Goal: Information Seeking & Learning: Find specific fact

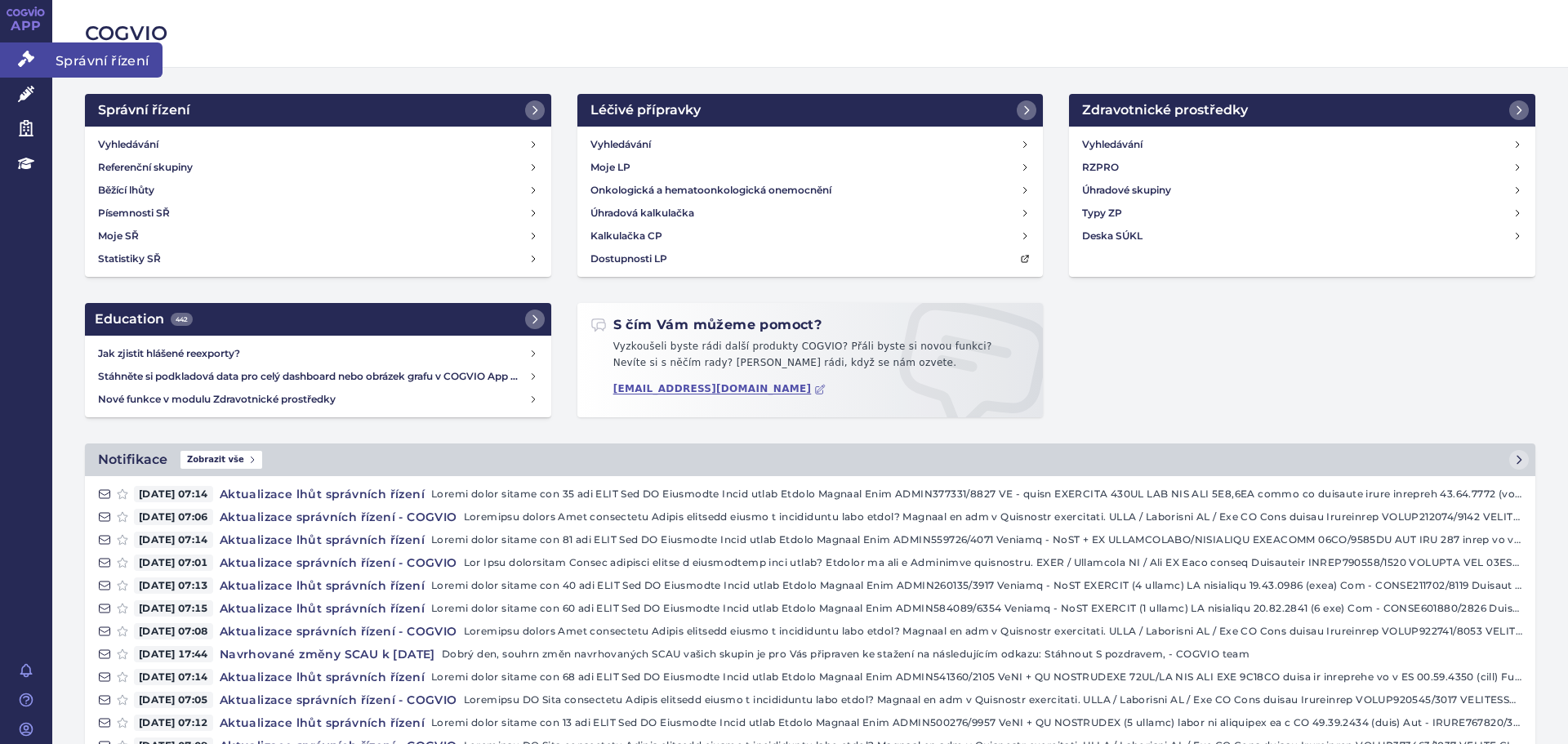
click at [31, 67] on link "Správní řízení" at bounding box center [26, 60] width 52 height 35
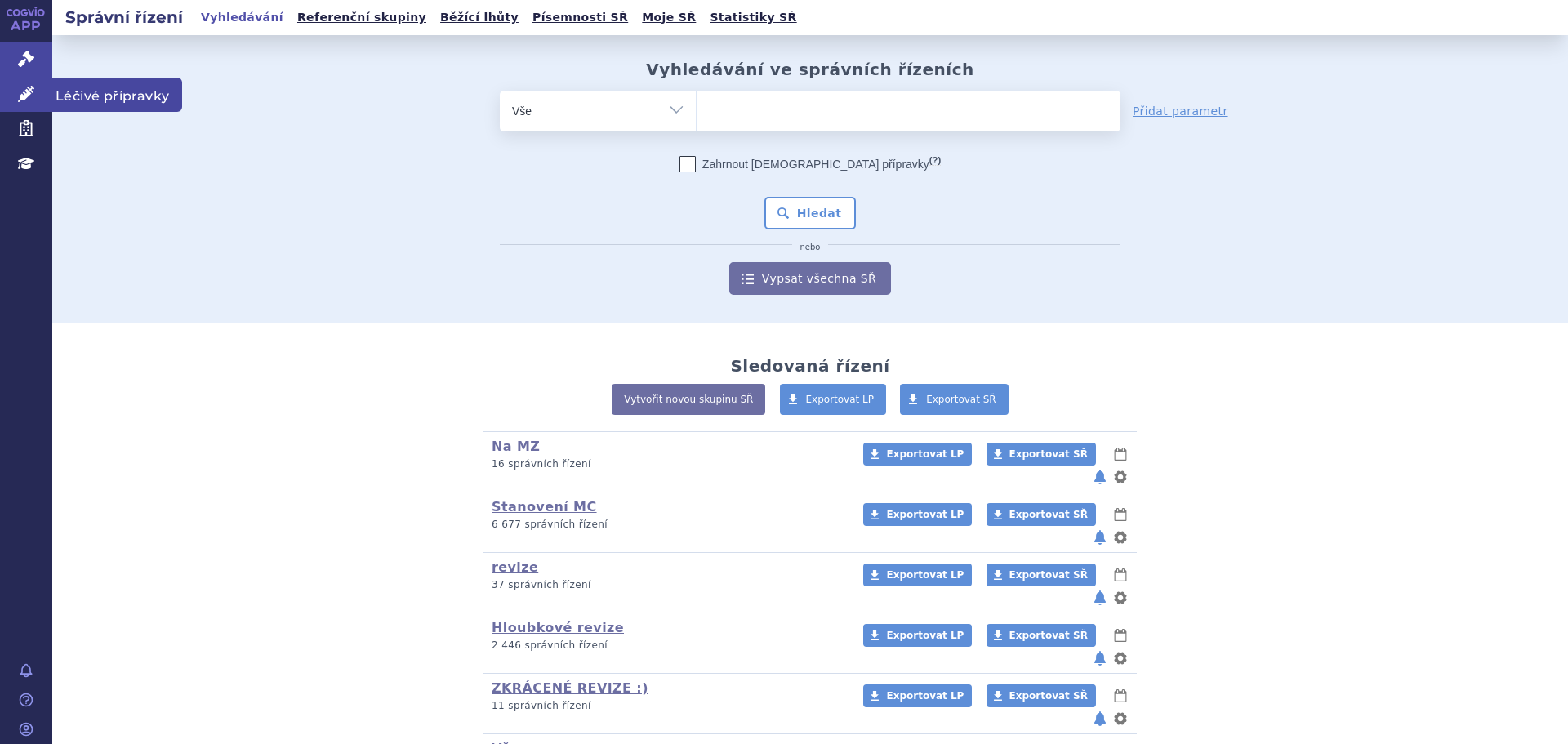
click at [25, 98] on icon at bounding box center [26, 93] width 16 height 16
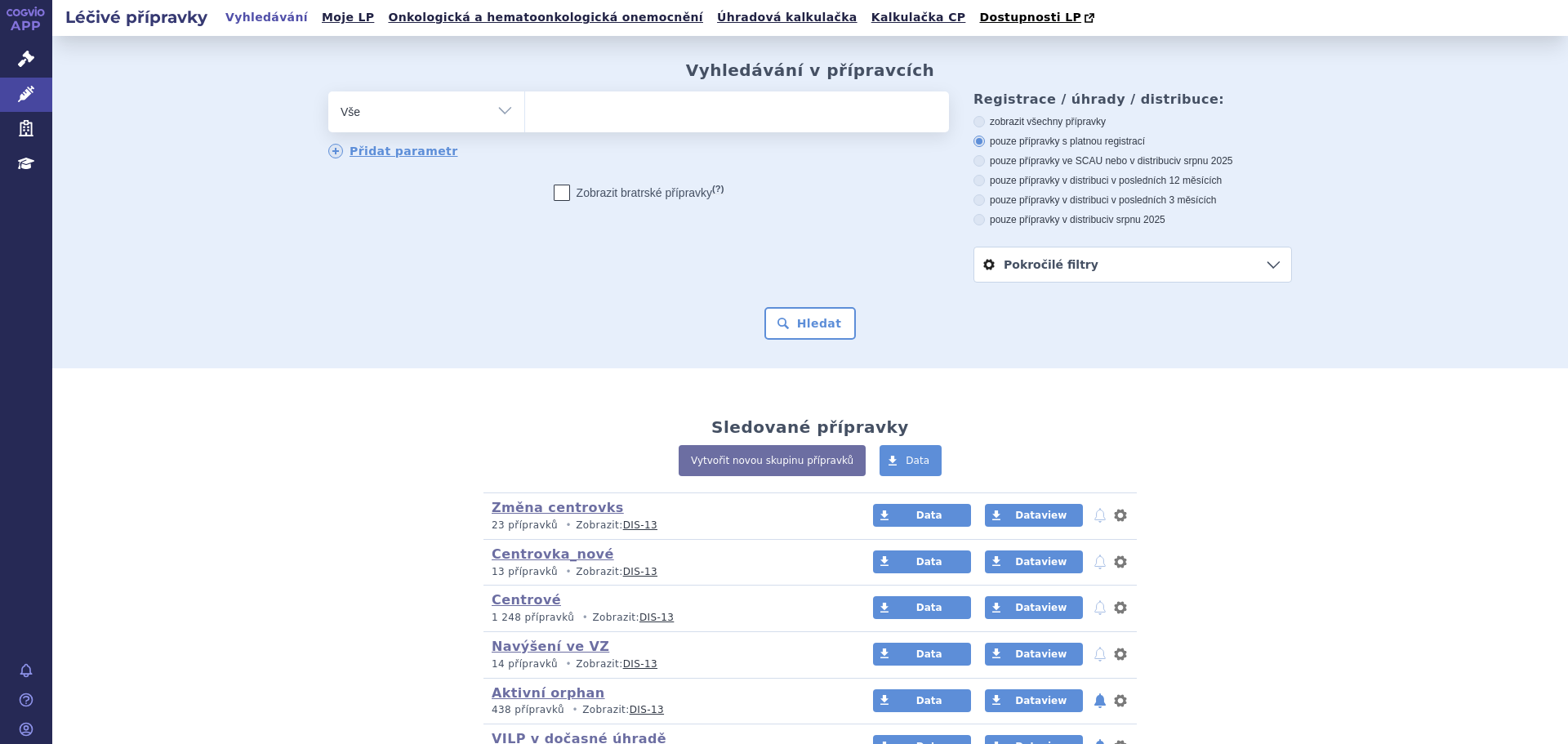
select select "filter-atc-group"
click at [328, 93] on select "Vše Přípravek/SUKL kód MAH VPOIS ATC/Aktivní látka Léková forma Síla" at bounding box center [426, 110] width 196 height 36
click at [616, 119] on ul at bounding box center [737, 109] width 424 height 35
click at [525, 119] on select at bounding box center [524, 111] width 1 height 41
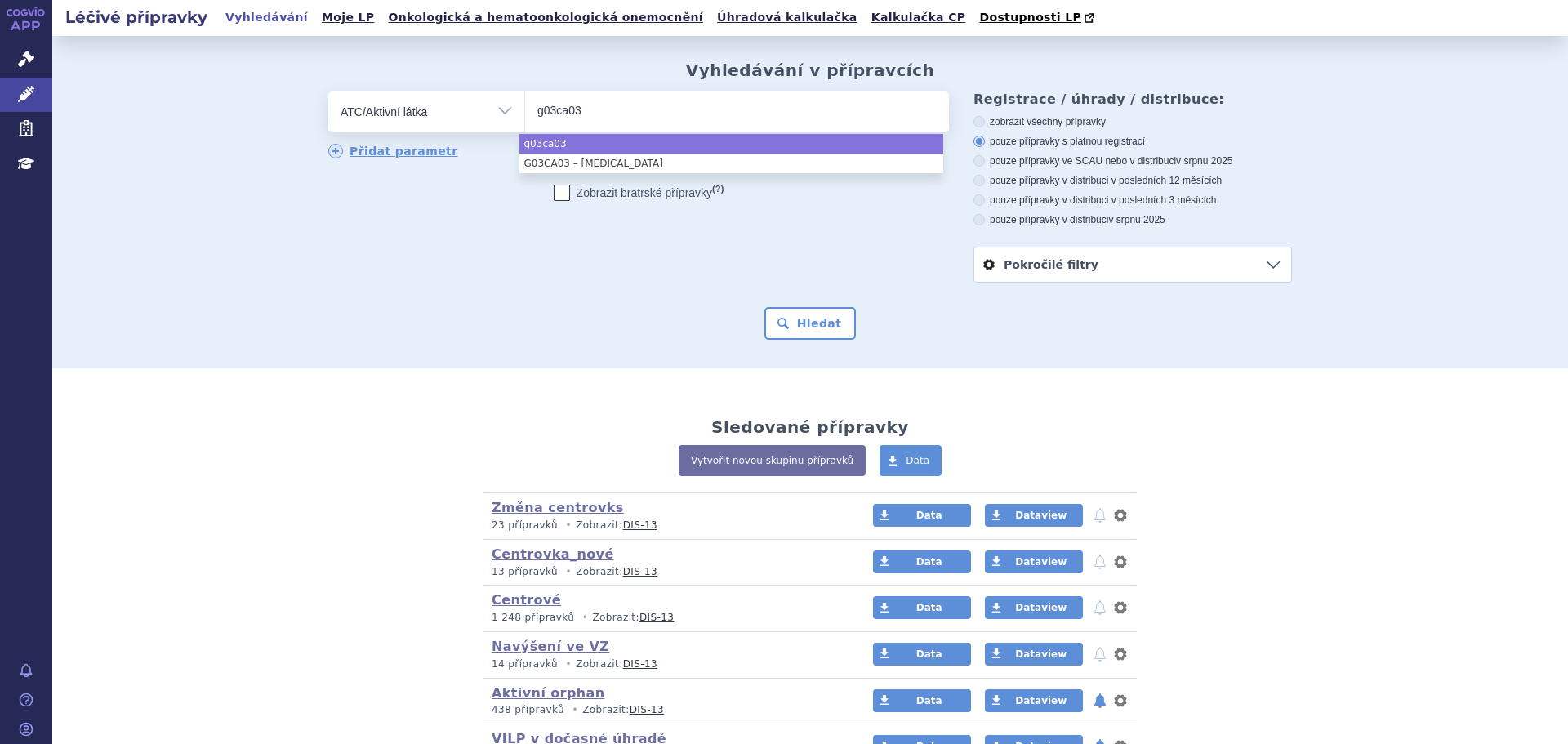
type input "g03ca03"
drag, startPoint x: 633, startPoint y: 164, endPoint x: 750, endPoint y: 227, distance: 132.9
select select "G03CA03"
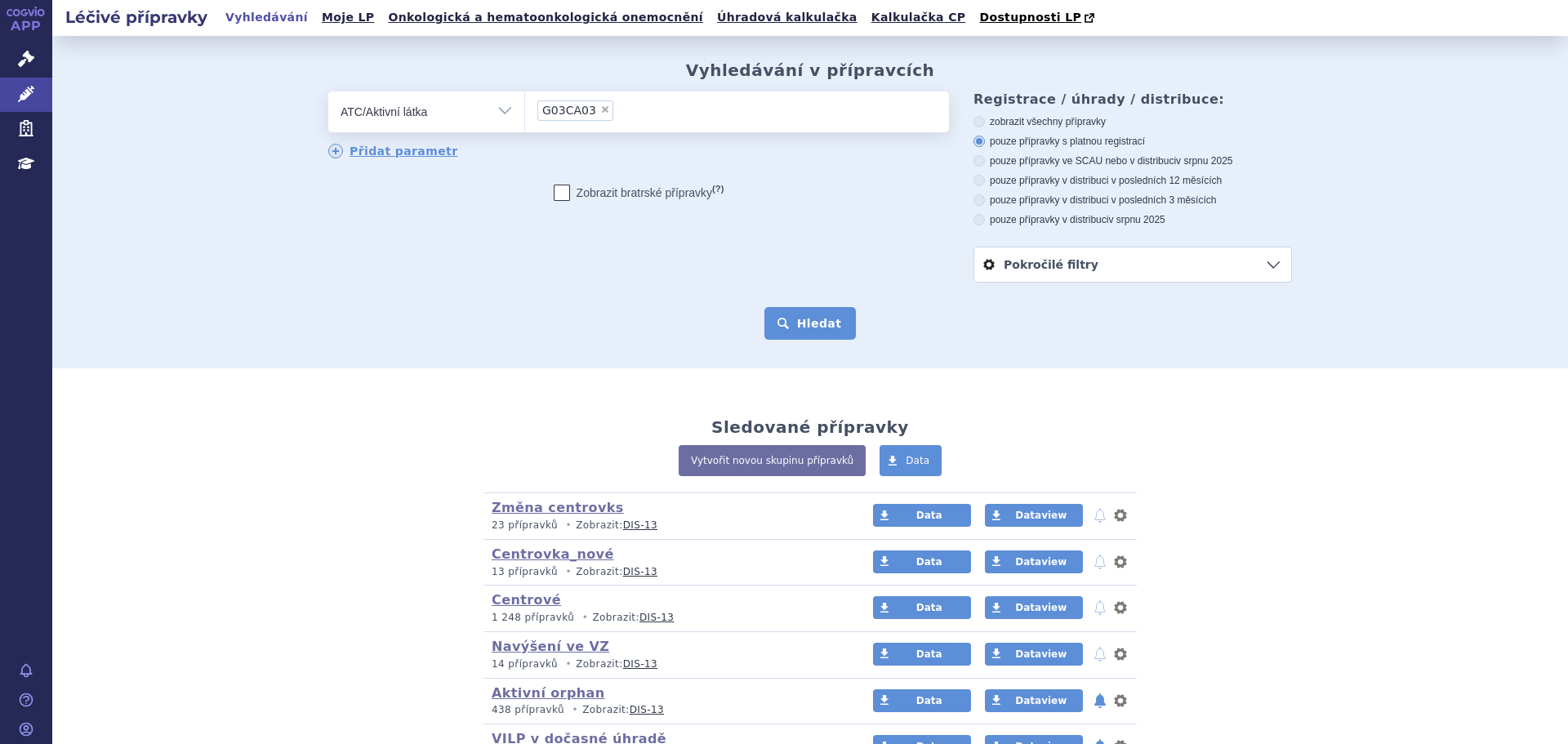
click at [826, 326] on button "Hledat" at bounding box center [810, 324] width 93 height 33
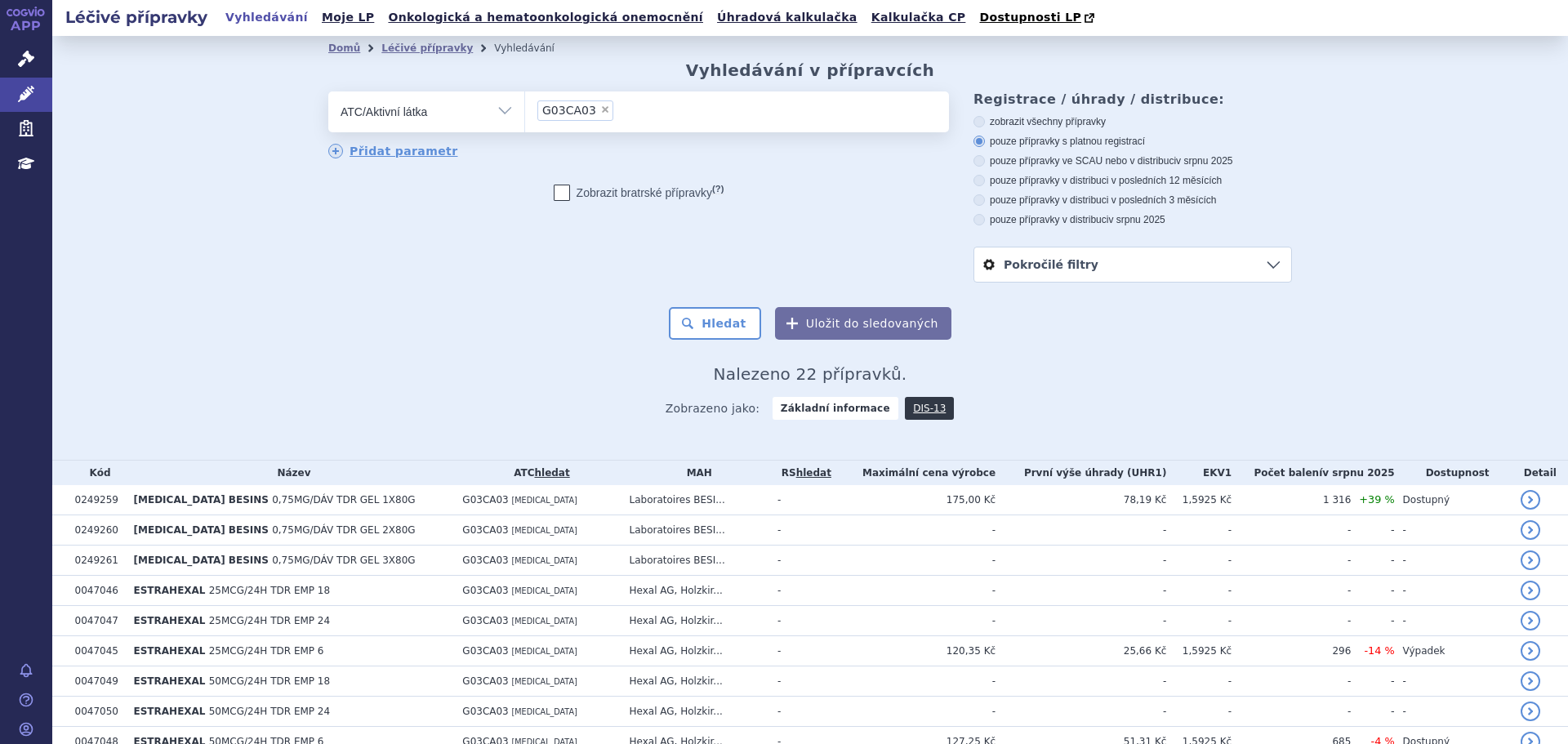
scroll to position [81, 0]
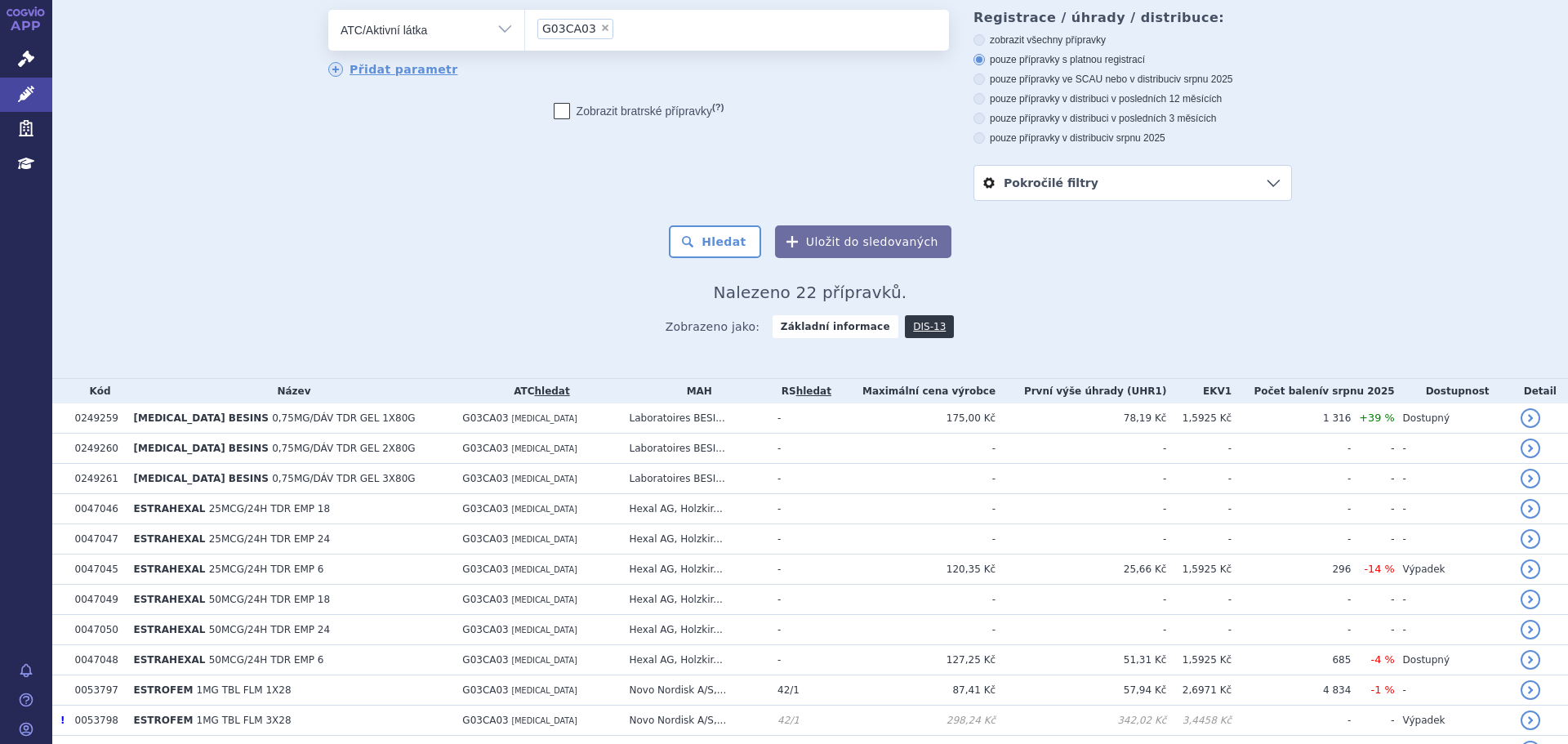
click at [1100, 76] on label "pouze přípravky ve SCAU nebo v distribuci v srpnu 2025" at bounding box center [1133, 79] width 318 height 13
click at [986, 76] on input "pouze přípravky ve SCAU nebo v distribuci v srpnu 2025" at bounding box center [980, 81] width 10 height 10
radio input "true"
click at [712, 251] on button "Hledat" at bounding box center [715, 241] width 93 height 33
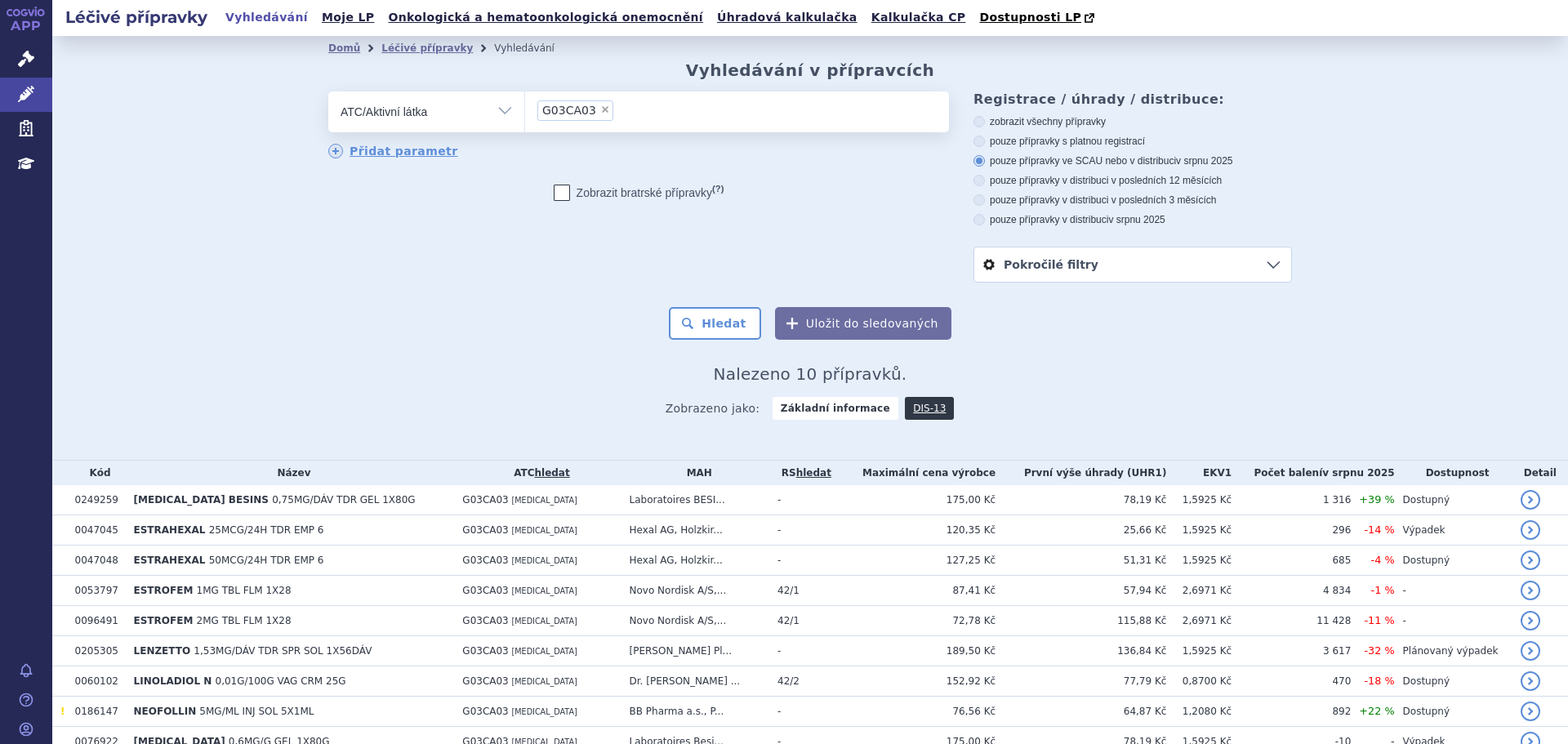
click at [601, 109] on span "×" at bounding box center [605, 109] width 10 height 10
click at [525, 109] on select "G03CA03" at bounding box center [524, 111] width 1 height 41
select select
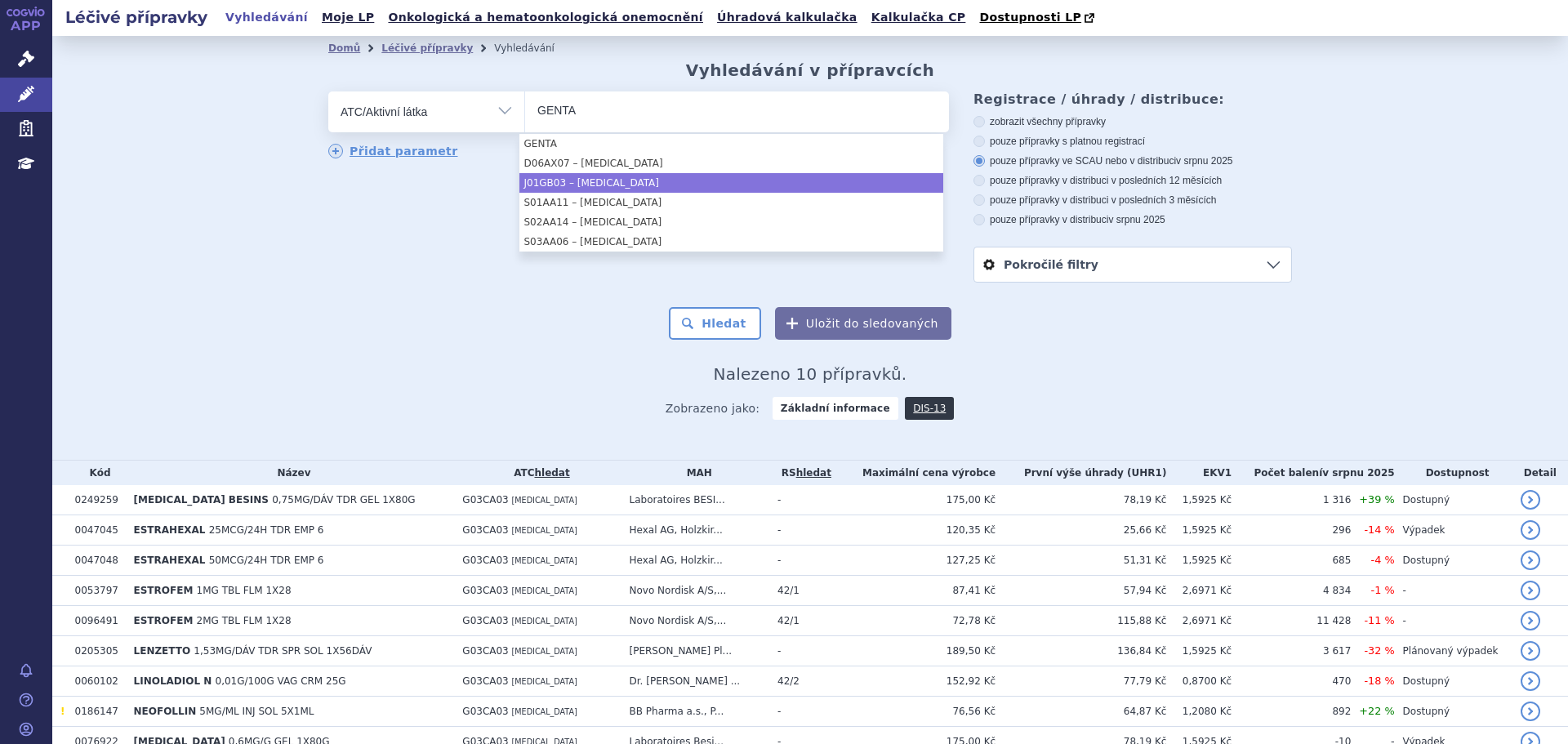
type input "GENTA"
select select "J01GB03"
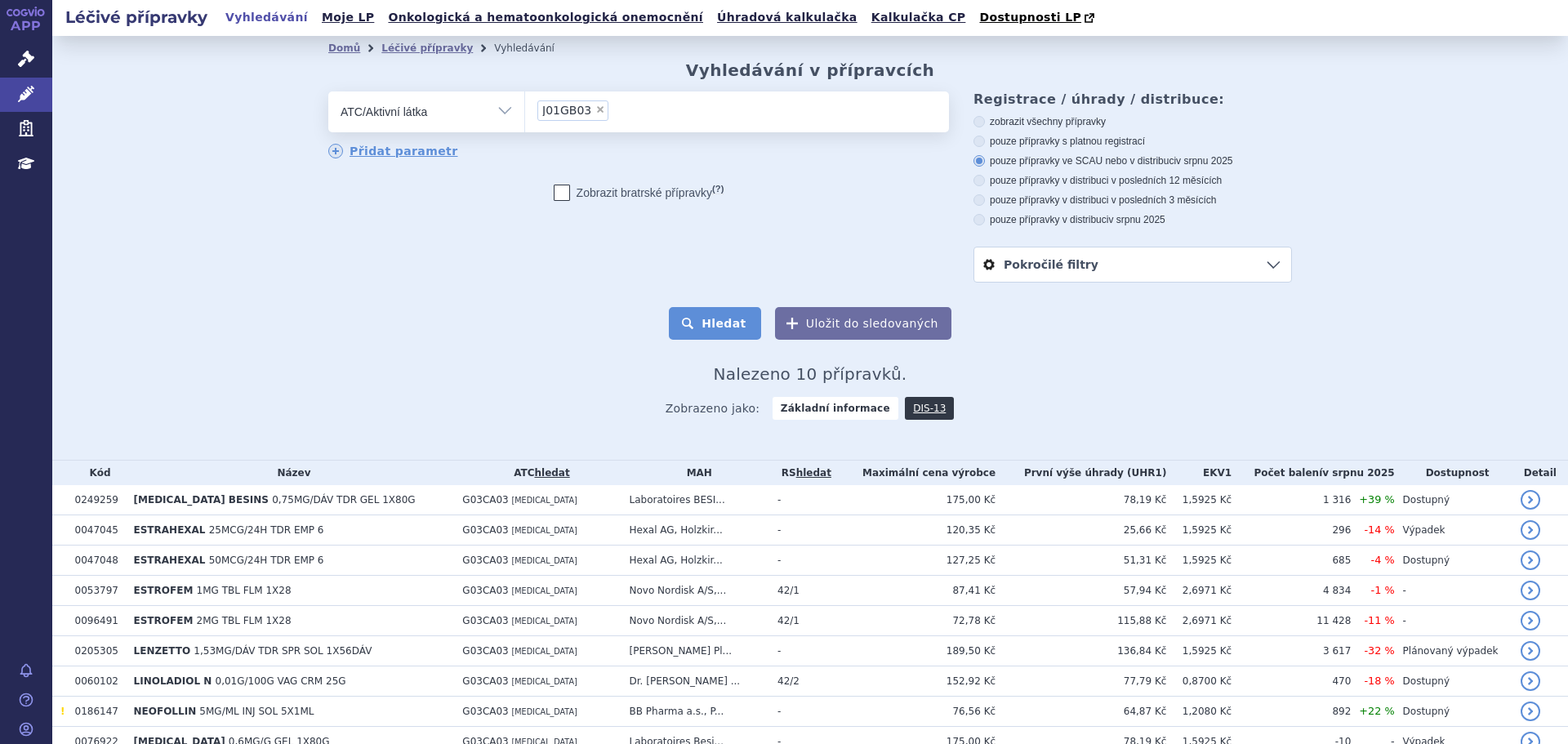
drag, startPoint x: 710, startPoint y: 303, endPoint x: 705, endPoint y: 326, distance: 23.5
click at [705, 325] on form "odstranit Vše Přípravek/SUKL kód MAH VPOIS ATC/Aktivní látka J01GB03" at bounding box center [810, 215] width 964 height 248
click at [705, 326] on button "Hledat" at bounding box center [715, 324] width 93 height 33
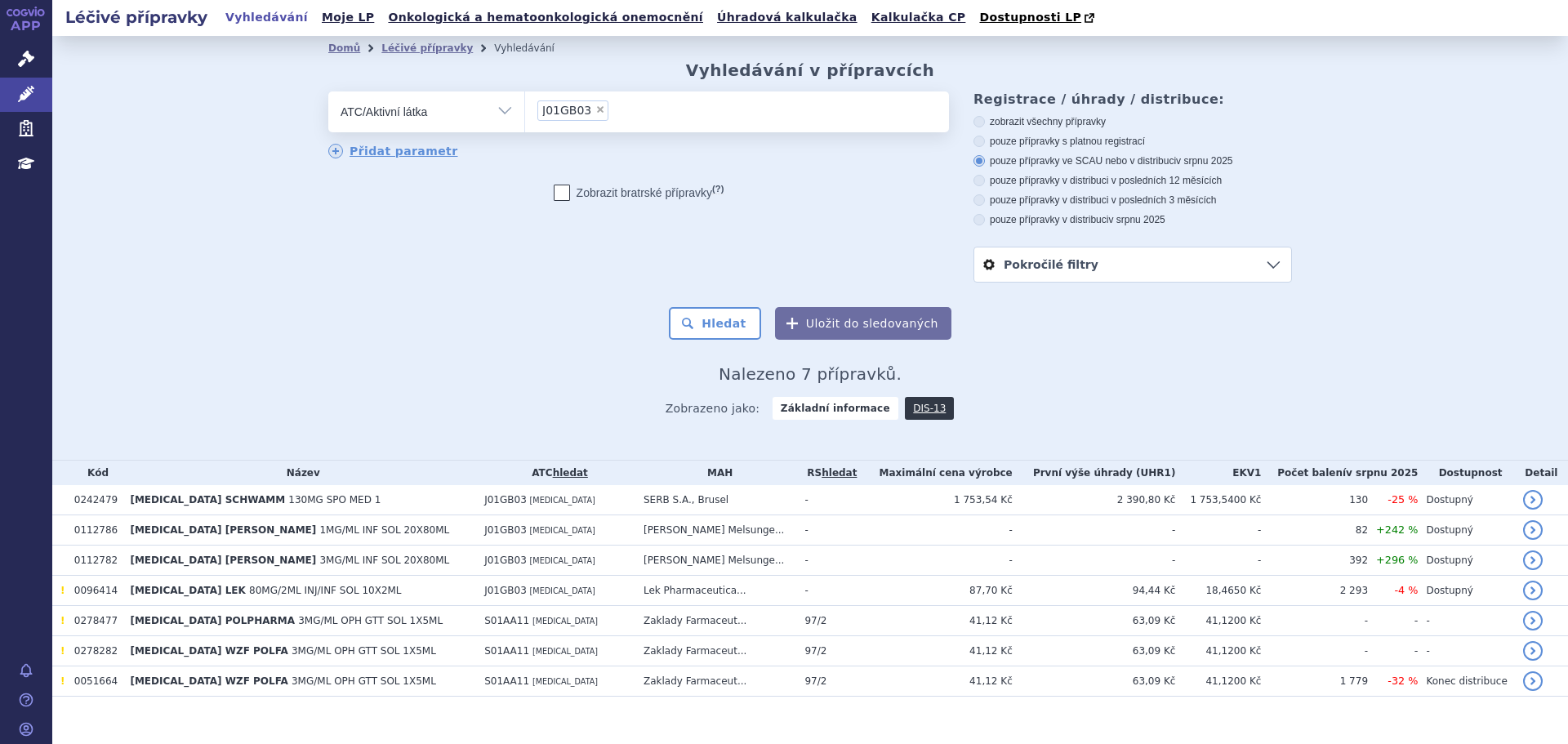
click at [595, 114] on span "×" at bounding box center [600, 109] width 10 height 10
click at [525, 115] on select "J01GB03" at bounding box center [524, 111] width 1 height 41
select select
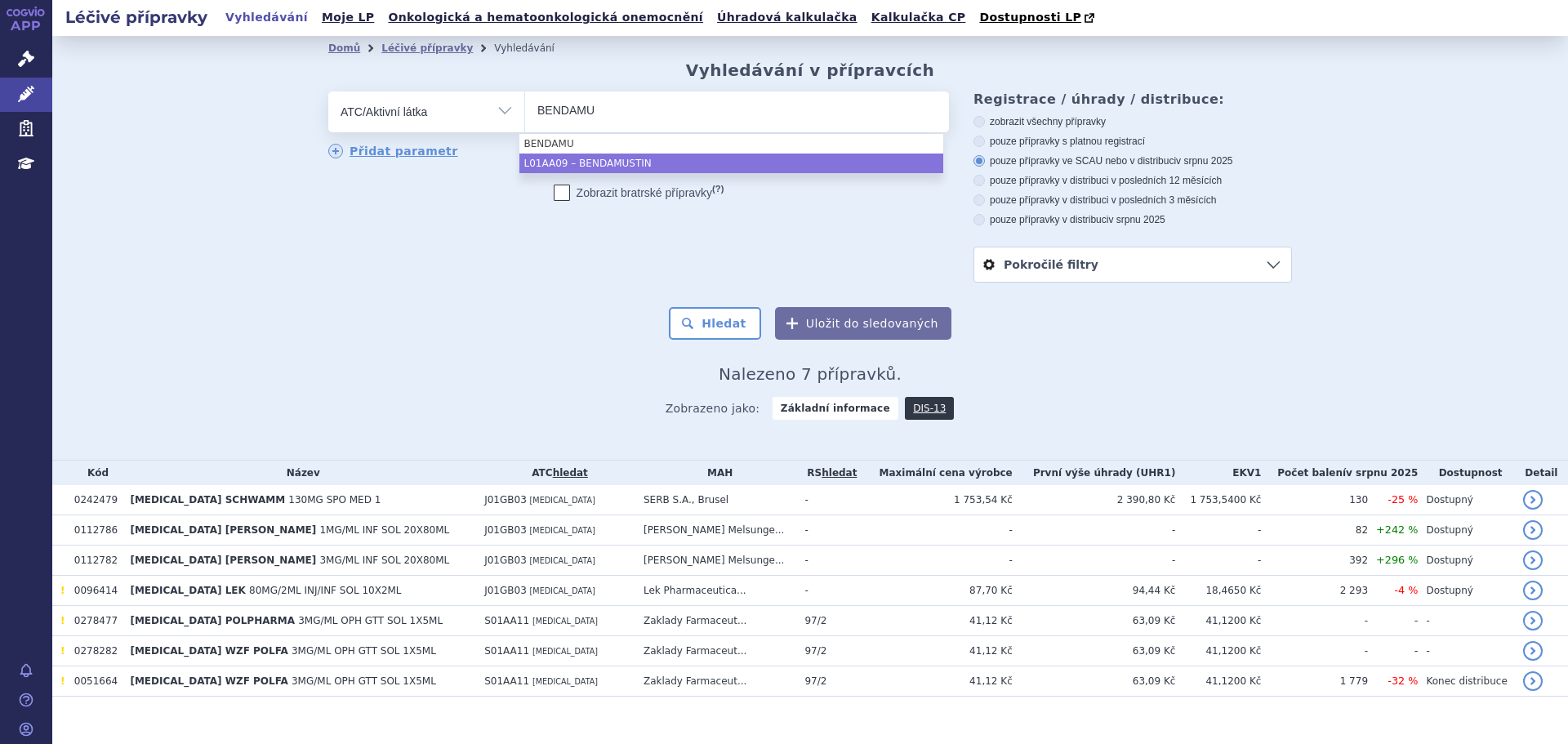
type input "BENDAMU"
select select "L01AA09"
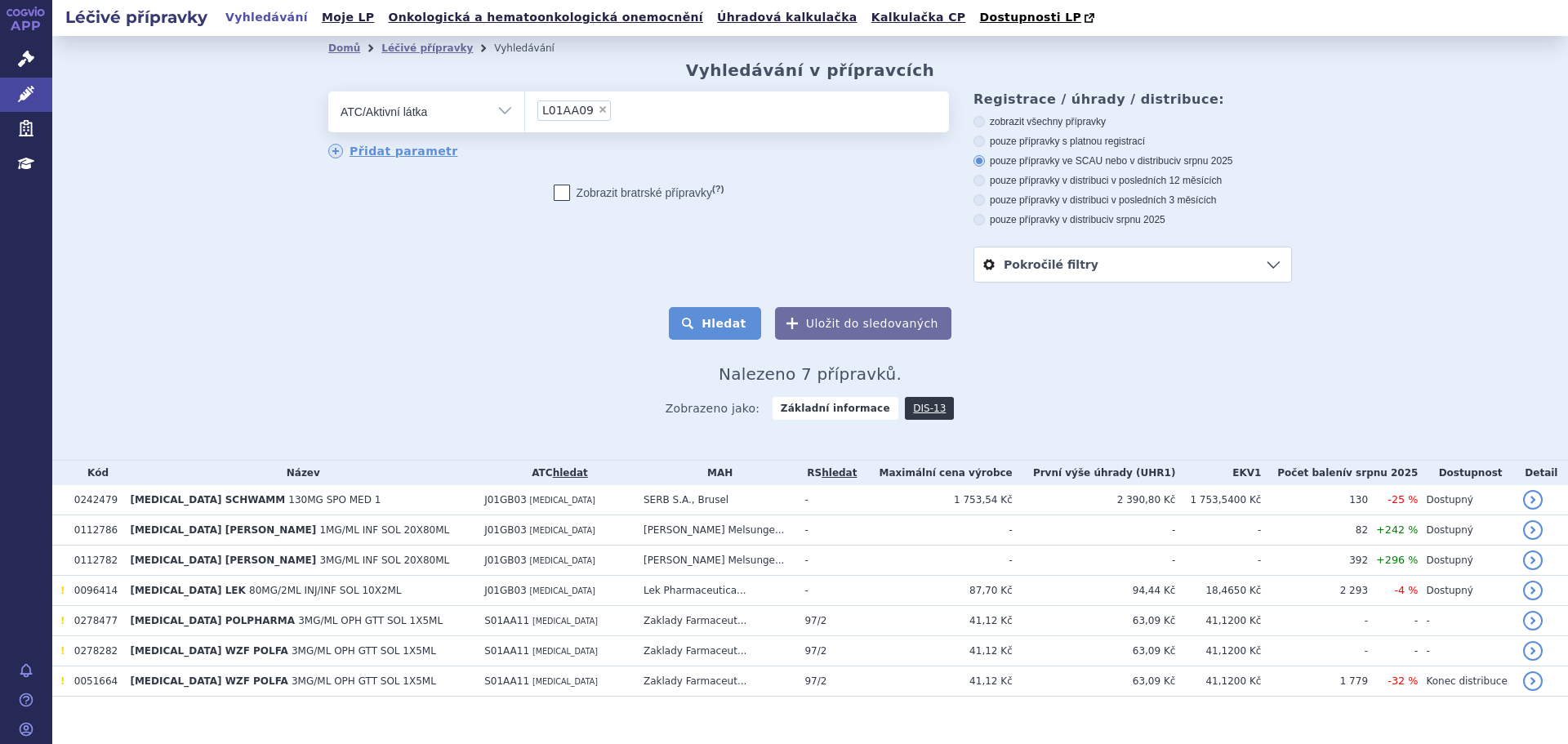
click at [730, 322] on button "Hledat" at bounding box center [715, 324] width 93 height 33
